Goal: Find specific page/section: Find specific page/section

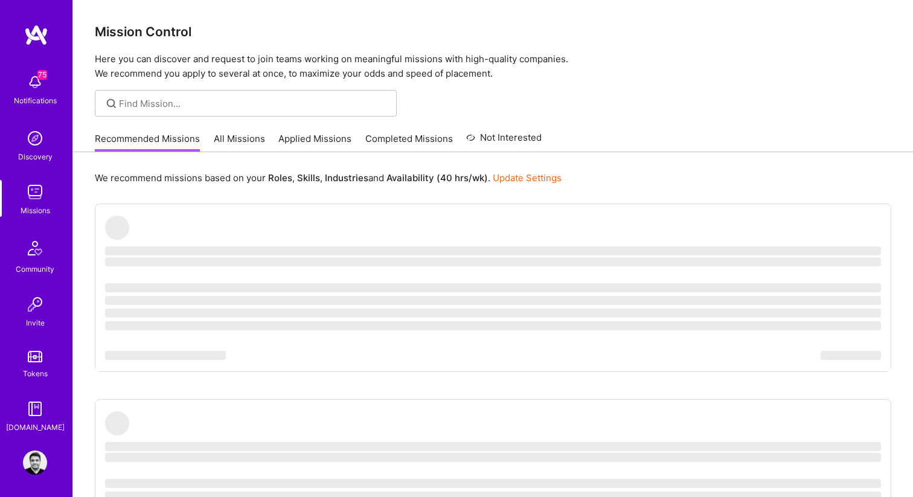
click at [388, 134] on link "Completed Missions" at bounding box center [409, 142] width 88 height 20
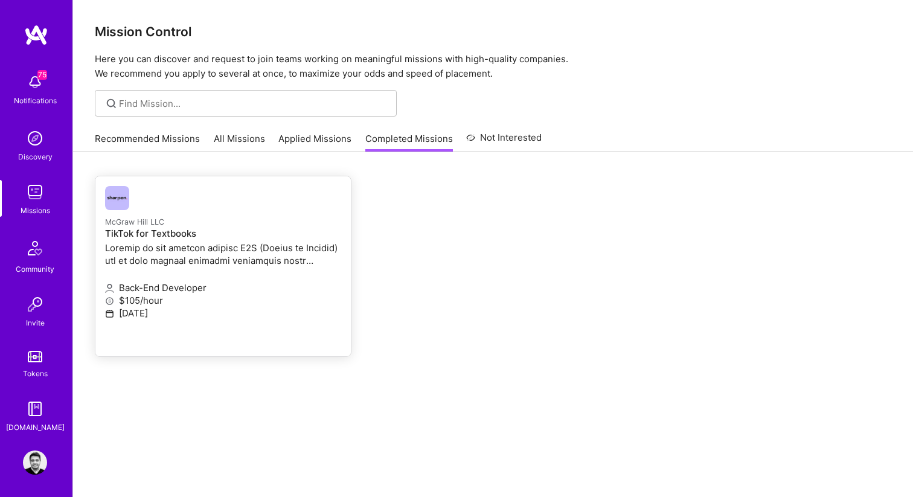
click at [182, 227] on p "McGraw Hill LLC" at bounding box center [223, 221] width 236 height 13
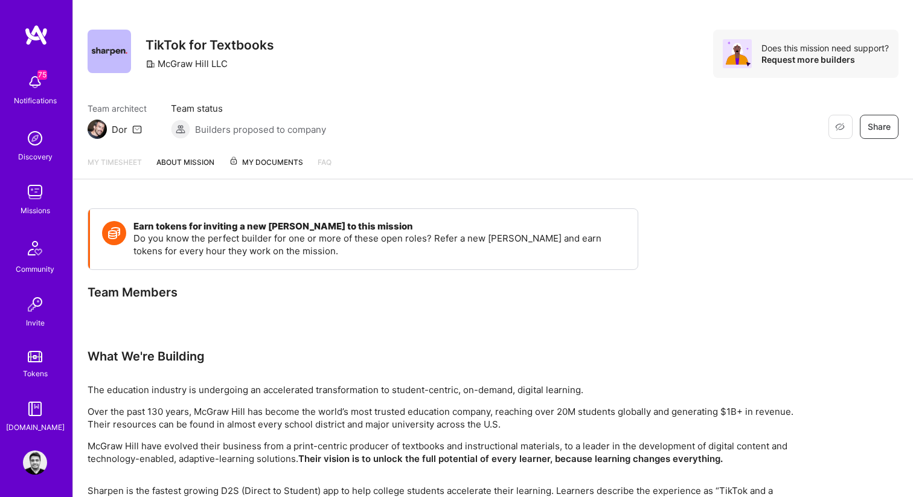
click at [265, 175] on link "My Documents" at bounding box center [266, 167] width 74 height 23
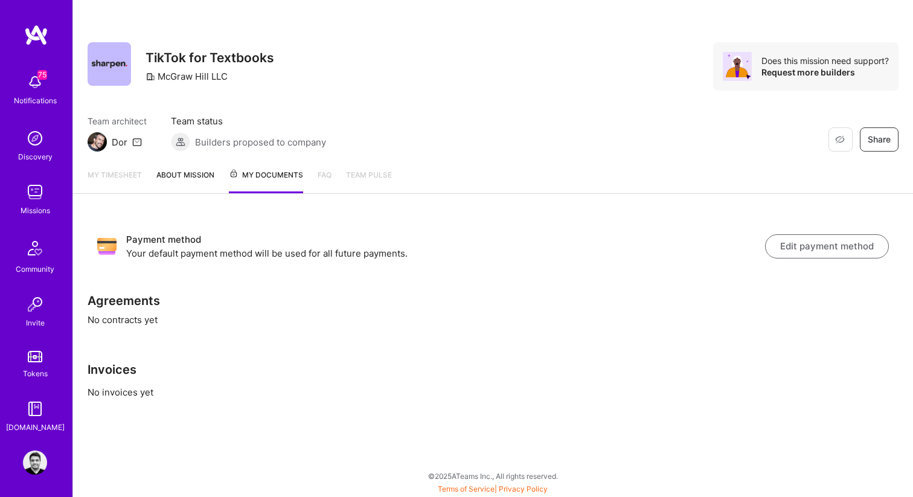
click at [258, 155] on div "Restore Not Interested Share TikTok for Textbooks McGraw Hill LLC Does this mis…" at bounding box center [493, 79] width 840 height 159
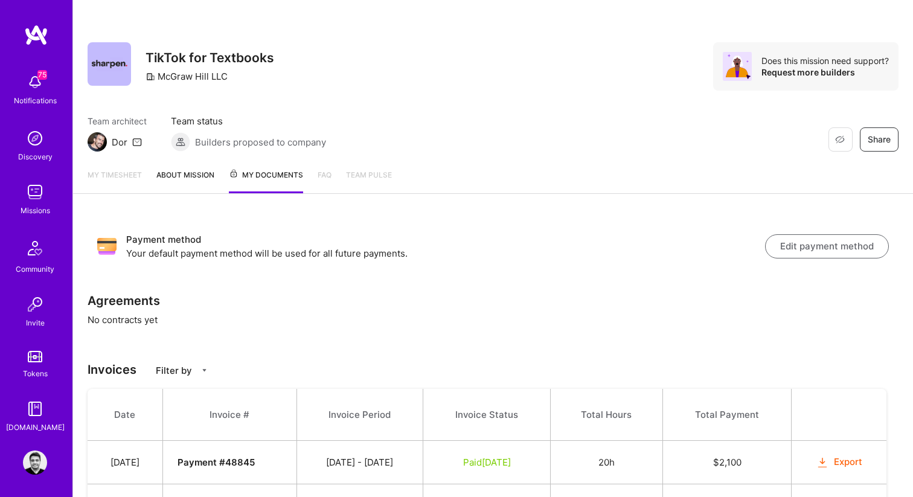
click at [819, 244] on button "Edit payment method" at bounding box center [827, 246] width 124 height 24
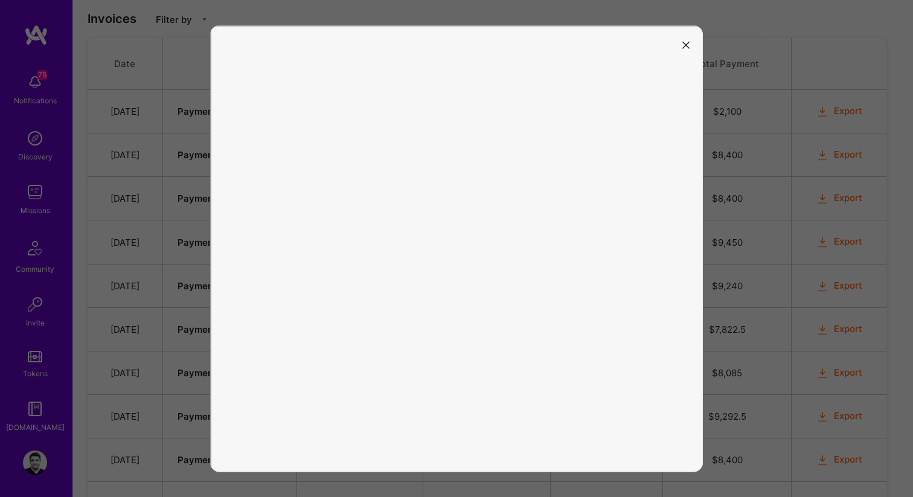
scroll to position [382, 0]
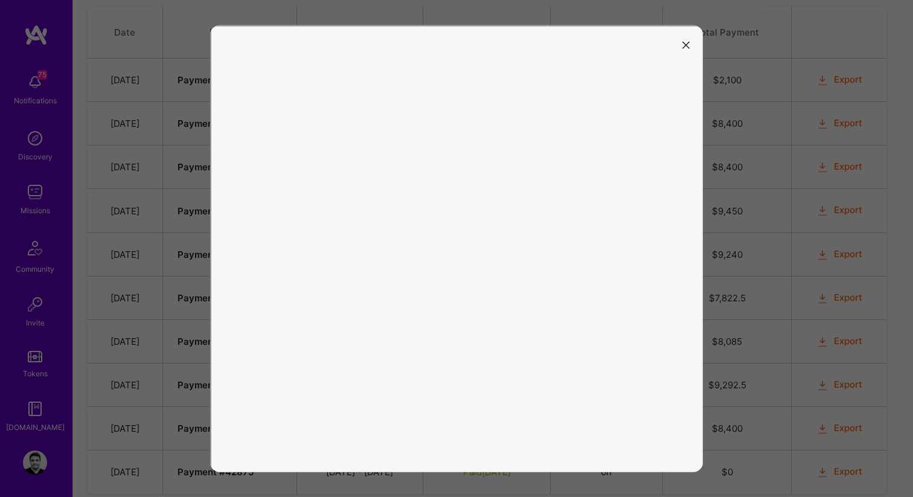
click at [682, 45] on icon "modal" at bounding box center [685, 45] width 7 height 7
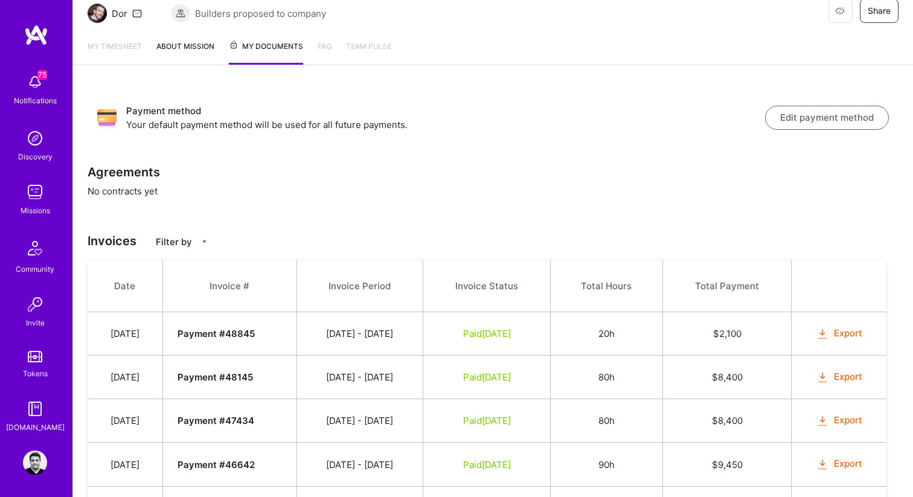
scroll to position [0, 0]
